Goal: Task Accomplishment & Management: Complete application form

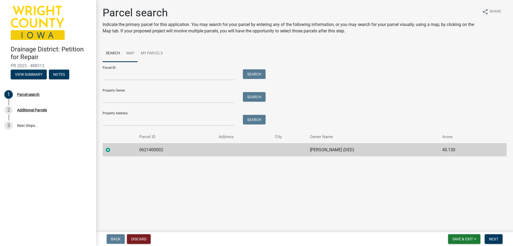
click at [134, 52] on link "Map" at bounding box center [130, 53] width 14 height 17
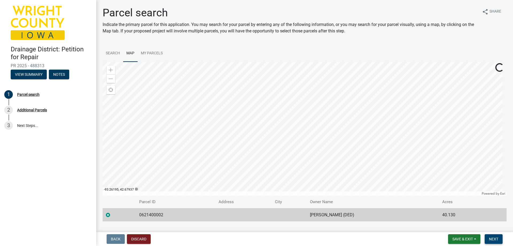
click at [492, 239] on span "Next" at bounding box center [493, 239] width 9 height 4
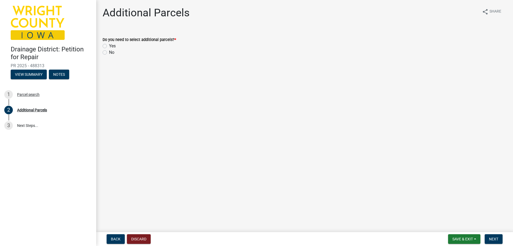
click at [109, 52] on label "No" at bounding box center [111, 52] width 5 height 6
click at [109, 52] on input "No" at bounding box center [110, 50] width 3 height 3
radio input "true"
click at [496, 239] on span "Next" at bounding box center [493, 239] width 9 height 4
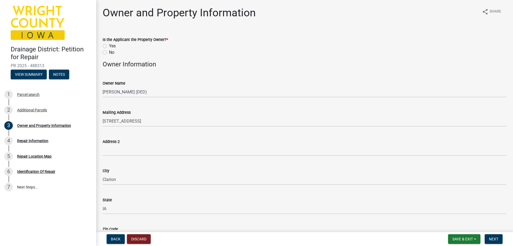
click at [109, 52] on label "No" at bounding box center [111, 52] width 5 height 6
click at [109, 52] on input "No" at bounding box center [110, 50] width 3 height 3
radio input "true"
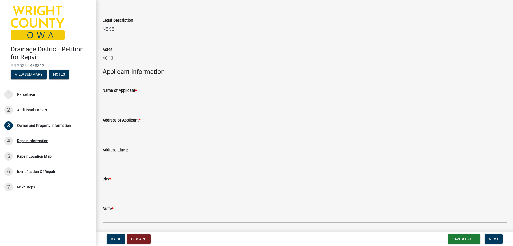
scroll to position [401, 0]
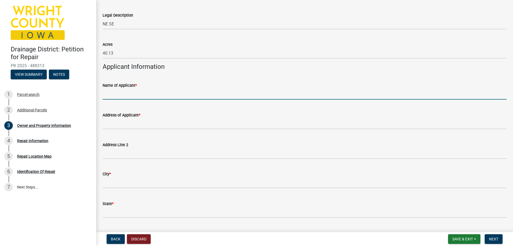
click at [192, 97] on input "Name of Applicant *" at bounding box center [305, 94] width 404 height 11
type input "[PERSON_NAME]"
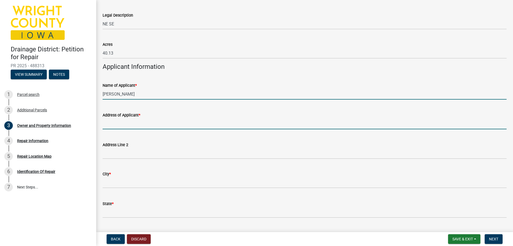
click at [176, 124] on input "Address of Applicant *" at bounding box center [305, 123] width 404 height 11
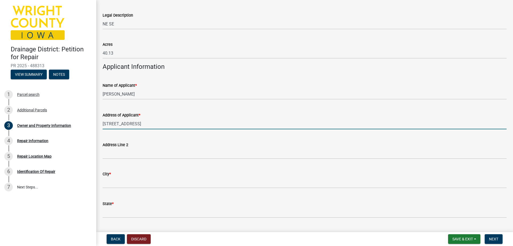
type input "[STREET_ADDRESS]"
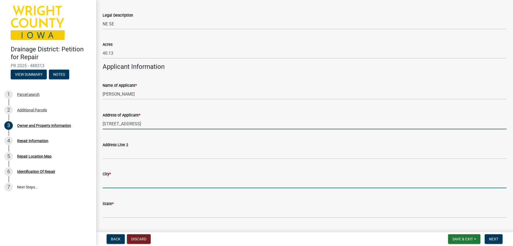
click at [175, 185] on input "City *" at bounding box center [305, 182] width 404 height 11
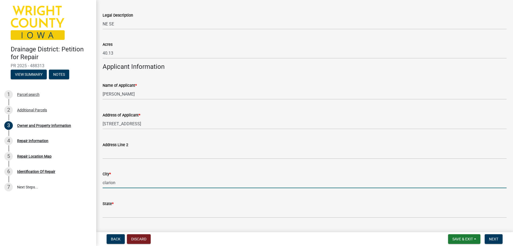
type input "clarion"
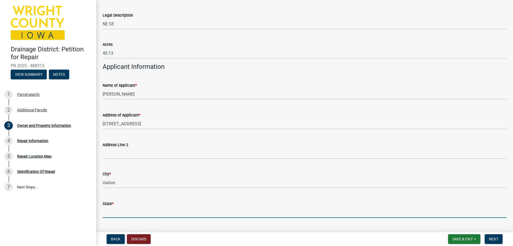
click at [164, 210] on input "State *" at bounding box center [305, 212] width 404 height 11
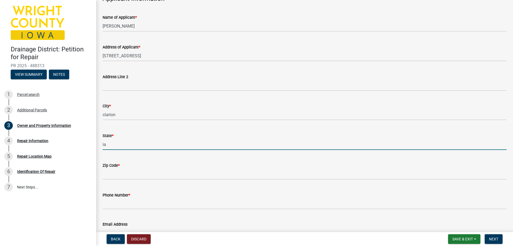
scroll to position [481, 0]
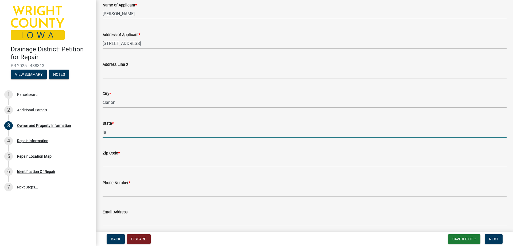
type input "ia"
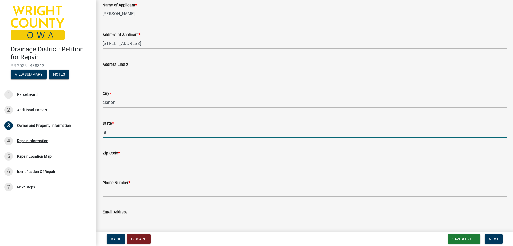
click at [152, 164] on input "Zip Code *" at bounding box center [305, 161] width 404 height 11
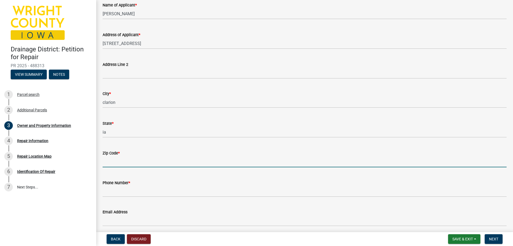
type input "50525"
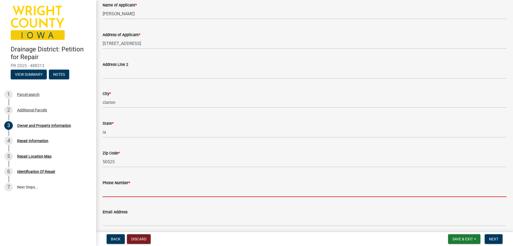
click at [145, 189] on input "Phone Number *" at bounding box center [305, 191] width 404 height 11
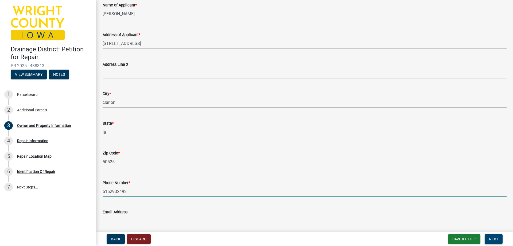
type input "5152932492"
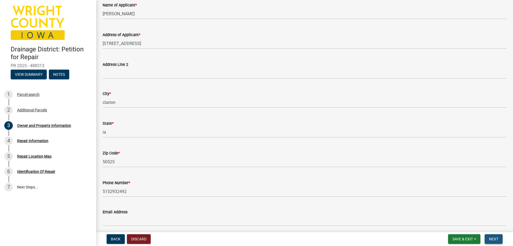
click at [498, 237] on span "Next" at bounding box center [493, 239] width 9 height 4
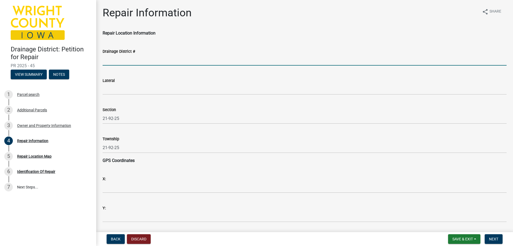
click at [128, 58] on input "Drainage District #" at bounding box center [305, 60] width 404 height 11
type input "36"
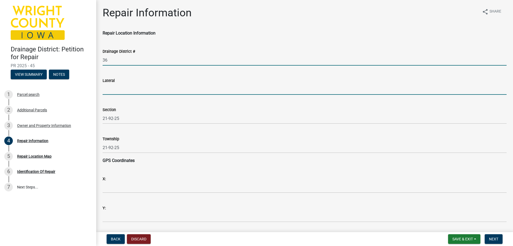
click at [113, 89] on input "Lateral" at bounding box center [305, 89] width 404 height 11
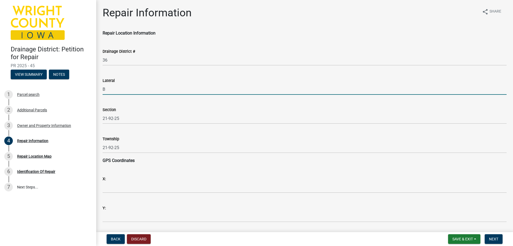
type input "B"
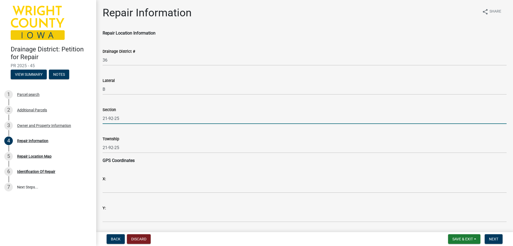
click at [124, 119] on input "21-92-25" at bounding box center [305, 118] width 404 height 11
type input "21"
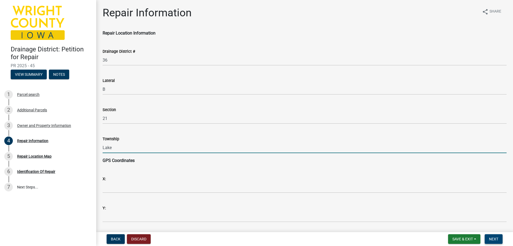
type input "Lake"
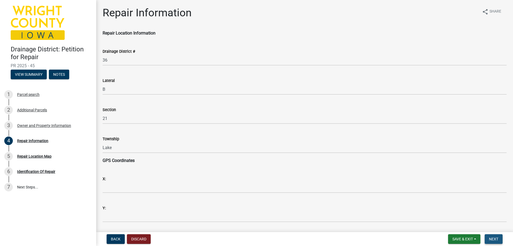
click at [496, 241] on span "Next" at bounding box center [493, 239] width 9 height 4
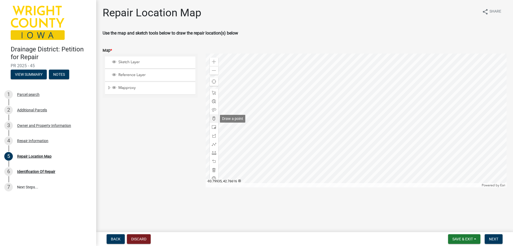
click at [214, 119] on span at bounding box center [214, 118] width 4 height 4
click at [211, 93] on div at bounding box center [214, 93] width 9 height 9
click at [336, 159] on div at bounding box center [356, 120] width 301 height 134
click at [215, 118] on span at bounding box center [214, 118] width 4 height 4
click at [348, 118] on div at bounding box center [356, 120] width 301 height 134
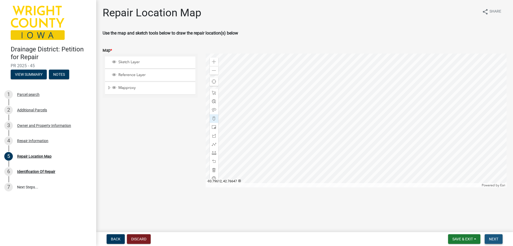
click at [490, 238] on span "Next" at bounding box center [493, 239] width 9 height 4
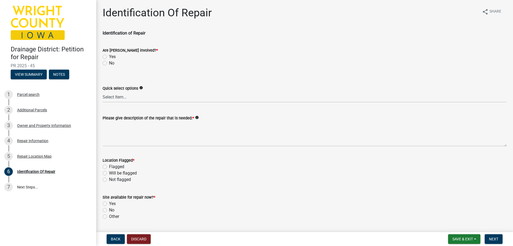
click at [109, 57] on label "Yes" at bounding box center [112, 56] width 7 height 6
click at [109, 57] on input "Yes" at bounding box center [110, 54] width 3 height 3
radio input "true"
click at [116, 98] on select "Select Item... Blowout Sloughing Washout Bulkhead Beaver dam Exposed tile Culve…" at bounding box center [305, 96] width 404 height 11
click at [103, 91] on select "Select Item... Blowout Sloughing Washout Bulkhead Beaver dam Exposed tile Culve…" at bounding box center [305, 96] width 404 height 11
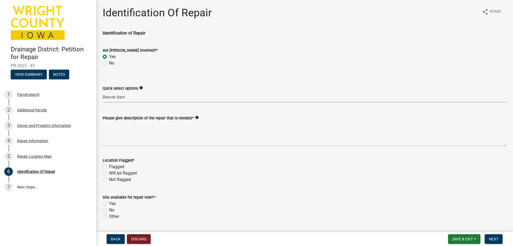
select select "2763220a-d503-4dd0-9263-0c2b3116d770"
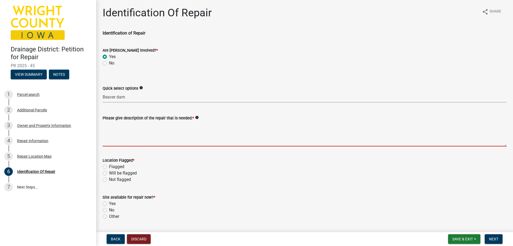
click at [117, 140] on textarea "Please give description of the repair that is needed: *" at bounding box center [305, 133] width 404 height 25
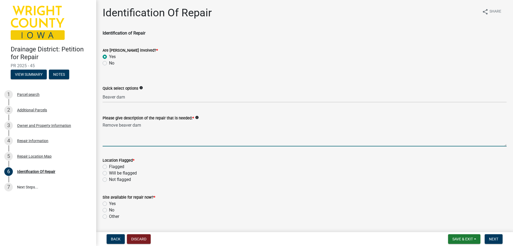
type textarea "Remove beaver dam"
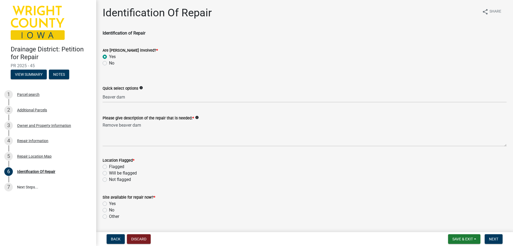
click at [109, 180] on label "Not flagged" at bounding box center [120, 179] width 22 height 6
click at [109, 180] on input "Not flagged" at bounding box center [110, 177] width 3 height 3
radio input "true"
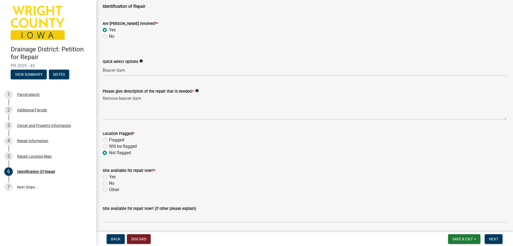
click at [109, 176] on label "Yes" at bounding box center [112, 177] width 7 height 6
click at [109, 176] on input "Yes" at bounding box center [110, 175] width 3 height 3
radio input "true"
click at [497, 240] on span "Next" at bounding box center [493, 239] width 9 height 4
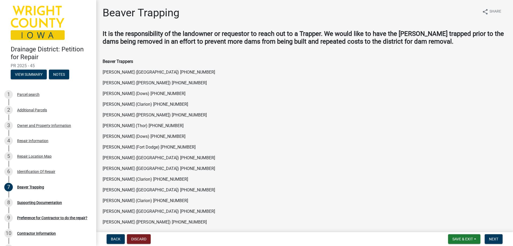
scroll to position [21, 0]
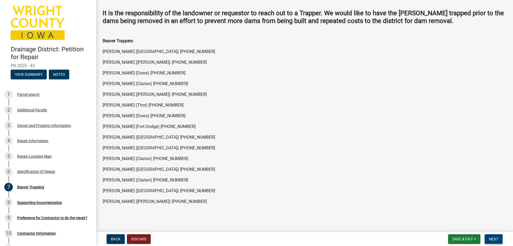
click at [497, 237] on span "Next" at bounding box center [493, 239] width 9 height 4
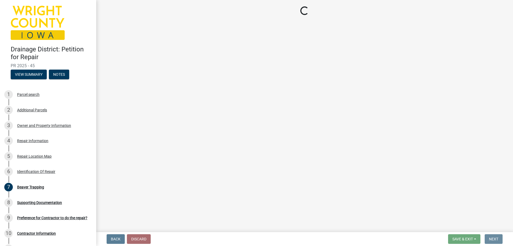
scroll to position [0, 0]
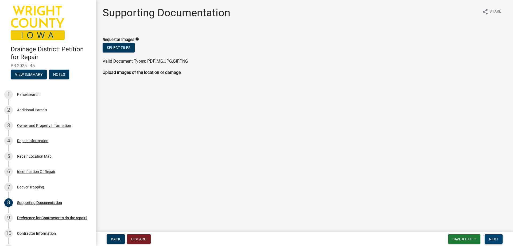
click at [496, 239] on span "Next" at bounding box center [493, 239] width 9 height 4
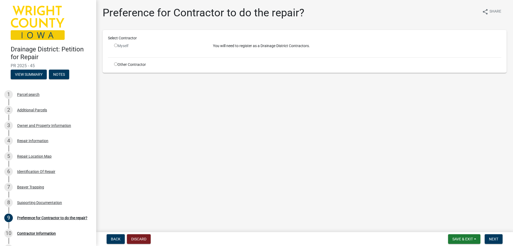
click at [115, 63] on input "radio" at bounding box center [115, 63] width 3 height 3
radio input "true"
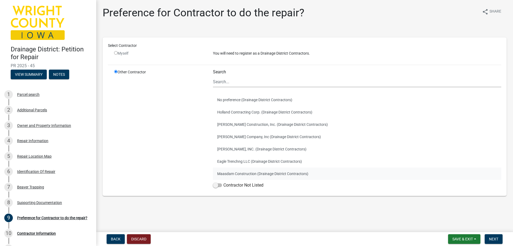
click at [243, 170] on button "Maasdam Construction (Drainage District Contractors)" at bounding box center [357, 173] width 289 height 12
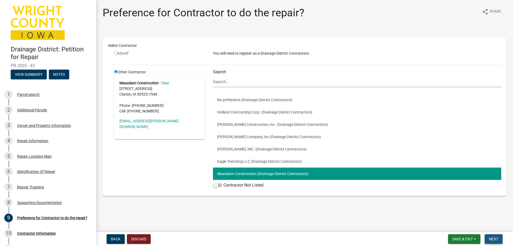
click at [496, 237] on span "Next" at bounding box center [493, 239] width 9 height 4
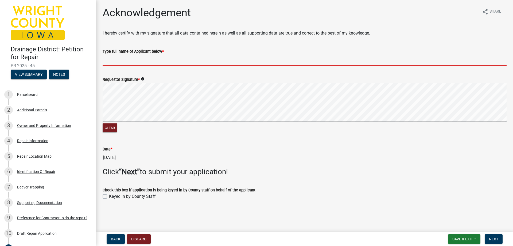
click at [122, 63] on input "Type full name of Applicant below *" at bounding box center [305, 60] width 404 height 11
type input "[PERSON_NAME]"
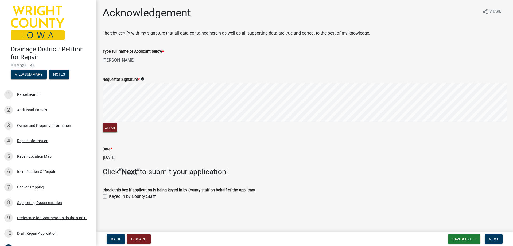
click at [109, 197] on label "Keyed in by County Staff" at bounding box center [132, 196] width 47 height 6
click at [109, 197] on input "Keyed in by County Staff" at bounding box center [110, 194] width 3 height 3
checkbox input "true"
click at [500, 239] on button "Next" at bounding box center [494, 239] width 18 height 10
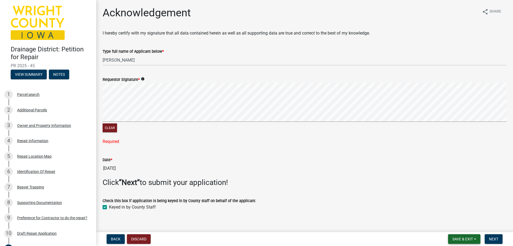
click at [467, 242] on button "Save & Exit" at bounding box center [464, 239] width 32 height 10
click at [461, 215] on button "Save" at bounding box center [459, 212] width 43 height 13
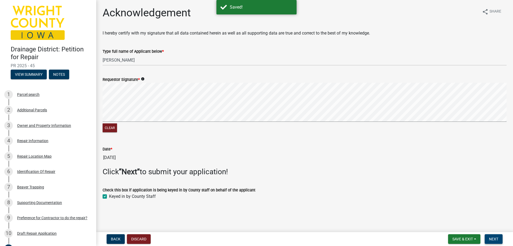
click at [490, 238] on span "Next" at bounding box center [493, 239] width 9 height 4
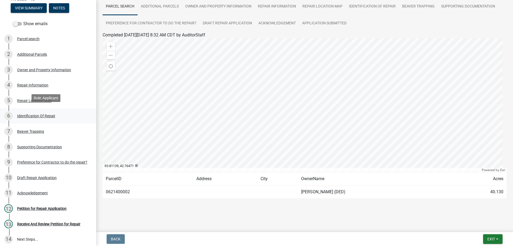
scroll to position [70, 0]
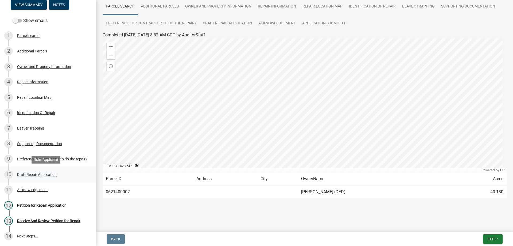
click at [34, 173] on div "Draft Repair Application" at bounding box center [37, 174] width 40 height 4
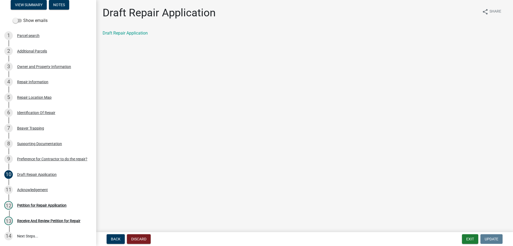
click at [124, 36] on div "Draft Repair Application" at bounding box center [305, 33] width 404 height 6
click at [126, 34] on link "Draft Repair Application" at bounding box center [125, 32] width 45 height 5
